Goal: Task Accomplishment & Management: Manage account settings

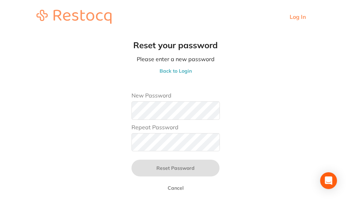
click at [105, 110] on main "Reset your password Please enter a new password Back to Login New Password Repe…" at bounding box center [175, 120] width 351 height 172
click at [90, 111] on main "Reset your password Please enter a new password Back to Login New Password Repe…" at bounding box center [175, 120] width 351 height 172
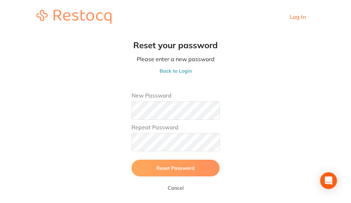
click at [154, 172] on button "Reset Password" at bounding box center [175, 168] width 88 height 17
